Goal: Task Accomplishment & Management: Use online tool/utility

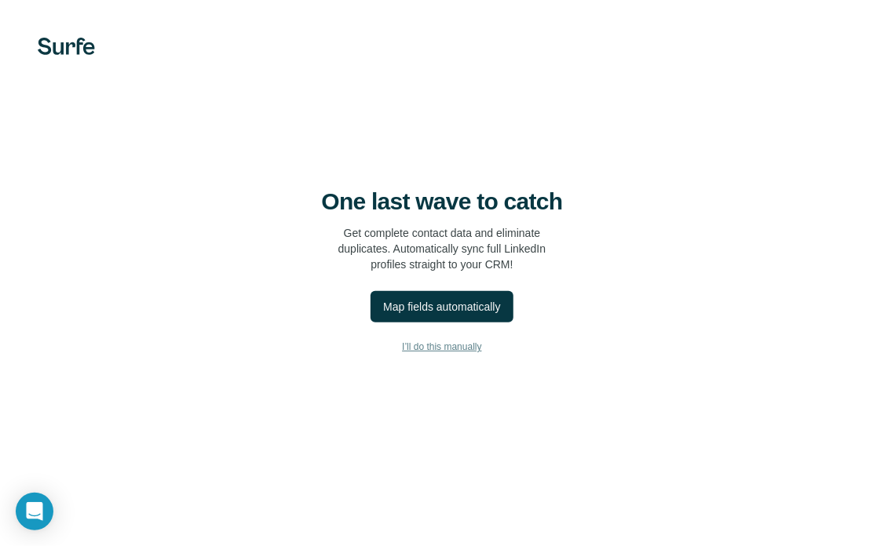
click at [443, 341] on span "I’ll do this manually" at bounding box center [441, 347] width 79 height 14
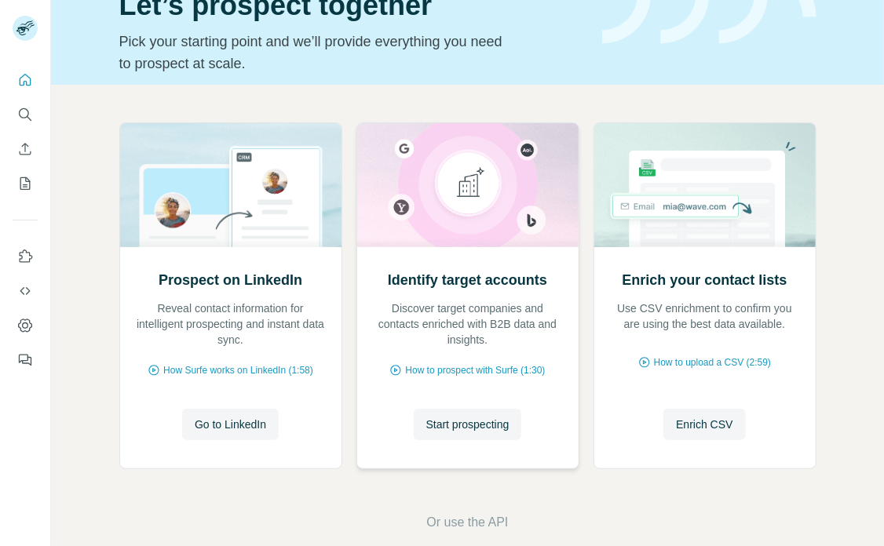
scroll to position [74, 0]
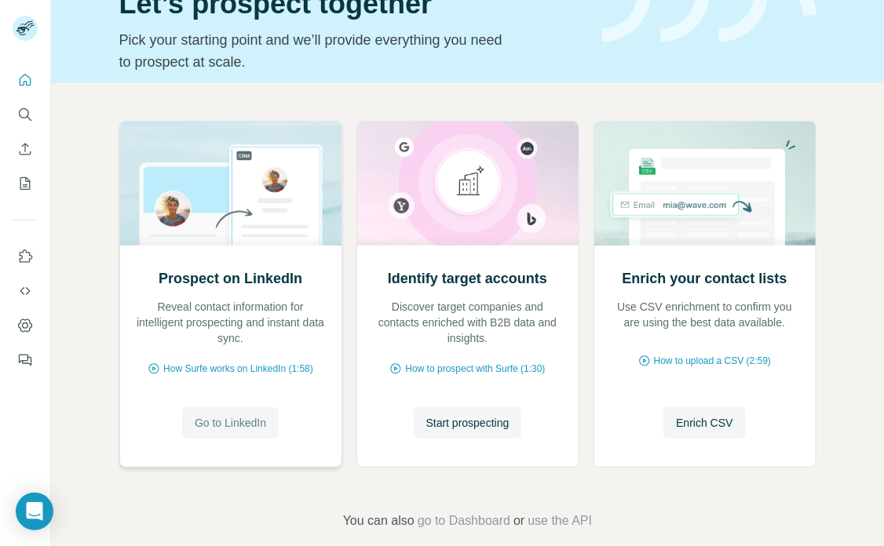
click at [230, 410] on button "Go to LinkedIn" at bounding box center [230, 422] width 97 height 31
